Goal: Information Seeking & Learning: Learn about a topic

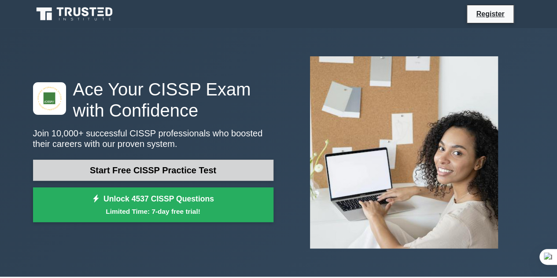
click at [162, 166] on link "Start Free CISSP Practice Test" at bounding box center [153, 170] width 240 height 21
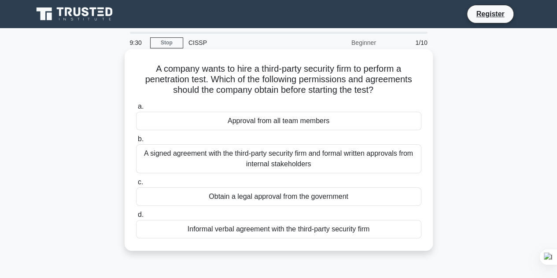
click at [304, 155] on div "A signed agreement with the third-party security firm and formal written approv…" at bounding box center [278, 158] width 285 height 29
click at [136, 142] on input "b. A signed agreement with the third-party security firm and formal written app…" at bounding box center [136, 139] width 0 height 6
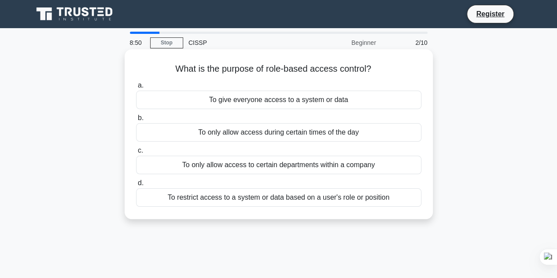
click at [344, 165] on div "To only allow access to certain departments within a company" at bounding box center [278, 165] width 285 height 18
click at [136, 154] on input "c. To only allow access to certain departments within a company" at bounding box center [136, 151] width 0 height 6
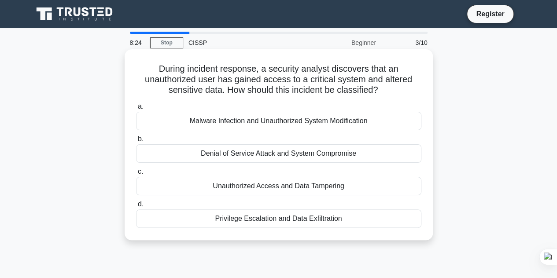
click at [327, 221] on div "Privilege Escalation and Data Exfiltration" at bounding box center [278, 219] width 285 height 18
click at [136, 207] on input "d. Privilege Escalation and Data Exfiltration" at bounding box center [136, 205] width 0 height 6
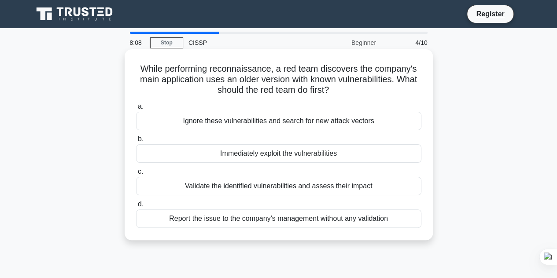
click at [278, 216] on div "Report the issue to the company's management without any validation" at bounding box center [278, 219] width 285 height 18
click at [136, 207] on input "d. Report the issue to the company's management without any validation" at bounding box center [136, 205] width 0 height 6
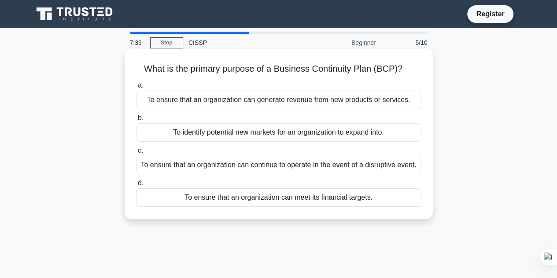
click at [287, 195] on div "To ensure that an organization can meet its financial targets." at bounding box center [278, 197] width 285 height 18
click at [136, 186] on input "d. To ensure that an organization can meet its financial targets." at bounding box center [136, 183] width 0 height 6
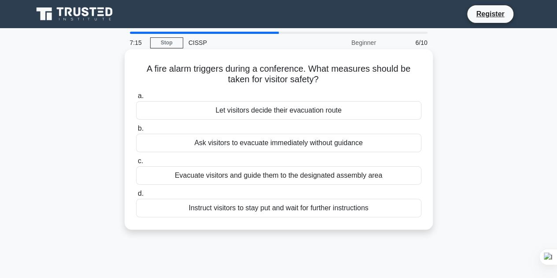
click at [292, 205] on div "Instruct visitors to stay put and wait for further instructions" at bounding box center [278, 208] width 285 height 18
click at [136, 197] on input "d. Instruct visitors to stay put and wait for further instructions" at bounding box center [136, 194] width 0 height 6
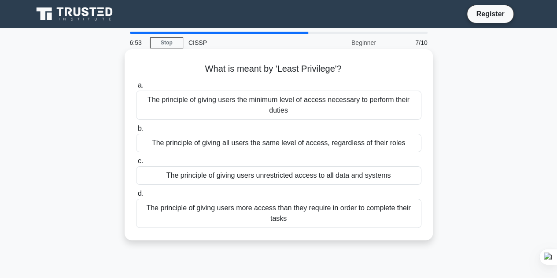
click at [173, 102] on div "The principle of giving users the minimum level of access necessary to perform …" at bounding box center [278, 105] width 285 height 29
click at [136, 88] on input "a. The principle of giving users the minimum level of access necessary to perfo…" at bounding box center [136, 86] width 0 height 6
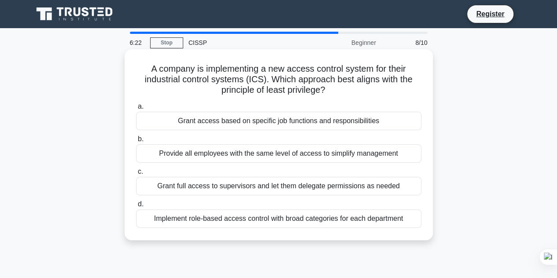
click at [239, 194] on div "Grant full access to supervisors and let them delegate permissions as needed" at bounding box center [278, 186] width 285 height 18
click at [136, 175] on input "c. Grant full access to supervisors and let them delegate permissions as needed" at bounding box center [136, 172] width 0 height 6
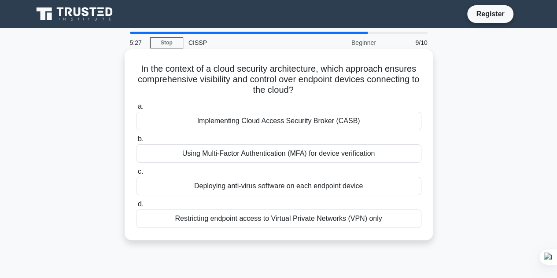
click at [284, 155] on div "Using Multi-Factor Authentication (MFA) for device verification" at bounding box center [278, 153] width 285 height 18
click at [136, 142] on input "b. Using Multi-Factor Authentication (MFA) for device verification" at bounding box center [136, 139] width 0 height 6
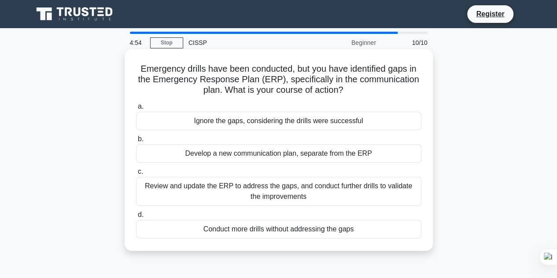
click at [354, 194] on div "Review and update the ERP to address the gaps, and conduct further drills to va…" at bounding box center [278, 191] width 285 height 29
click at [136, 175] on input "c. Review and update the ERP to address the gaps, and conduct further drills to…" at bounding box center [136, 172] width 0 height 6
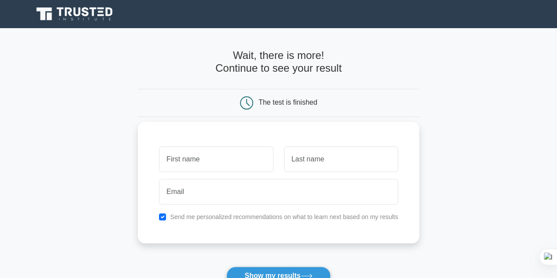
click at [204, 159] on input "text" at bounding box center [216, 160] width 114 height 26
click at [215, 165] on input "text" at bounding box center [216, 160] width 114 height 26
type input "NDATO"
click at [333, 164] on input "text" at bounding box center [341, 160] width 114 height 26
type input "JEANLUCK"
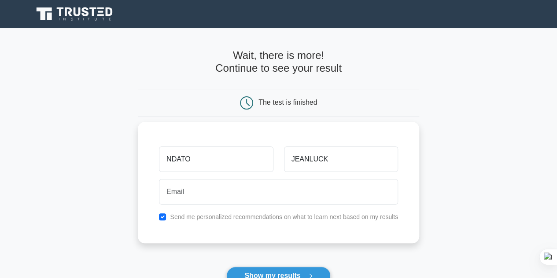
click at [297, 208] on div "NDATO JEANLUCK Send me personalized recommendations on what to learn next based…" at bounding box center [278, 182] width 281 height 121
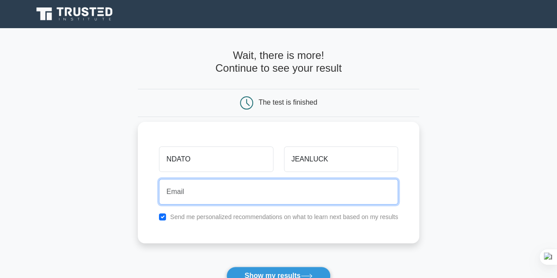
click at [279, 196] on input "email" at bounding box center [278, 192] width 239 height 26
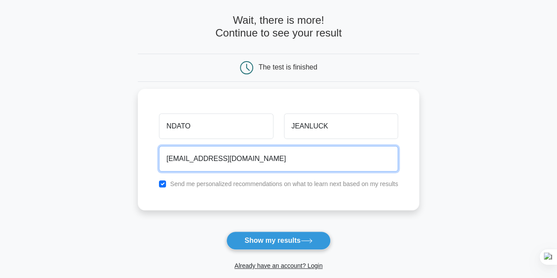
scroll to position [39, 0]
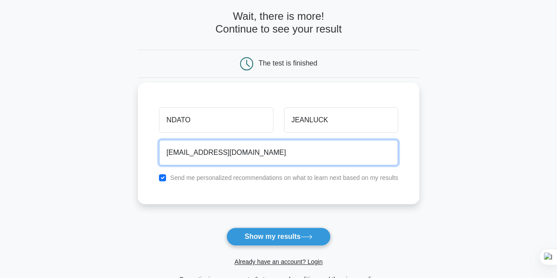
click at [253, 151] on input "jeanlucndato@gmail.com" at bounding box center [278, 153] width 239 height 26
type input "jeanlucndato+examens@gmail.com"
click at [226, 228] on button "Show my results" at bounding box center [278, 237] width 104 height 18
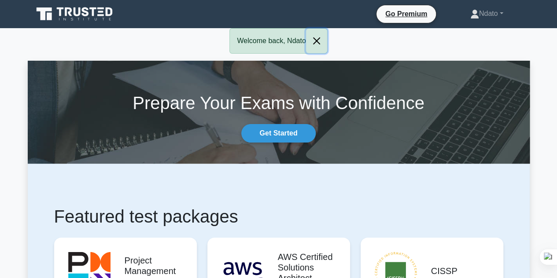
click at [323, 39] on button "Close" at bounding box center [316, 41] width 21 height 25
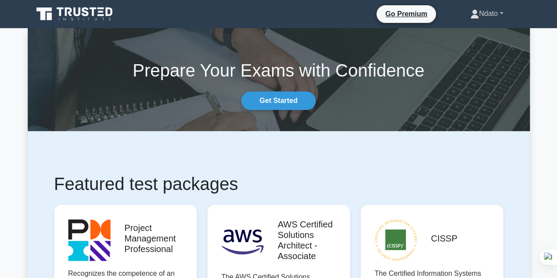
click at [496, 15] on link "Ndato" at bounding box center [486, 14] width 75 height 18
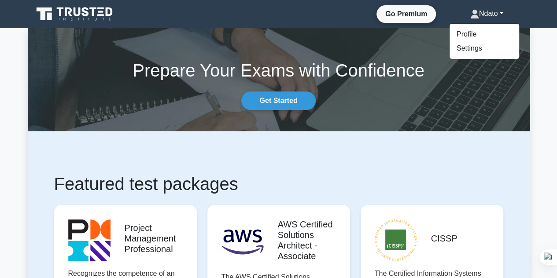
click at [496, 15] on link "Ndato" at bounding box center [486, 14] width 75 height 18
